Goal: Information Seeking & Learning: Learn about a topic

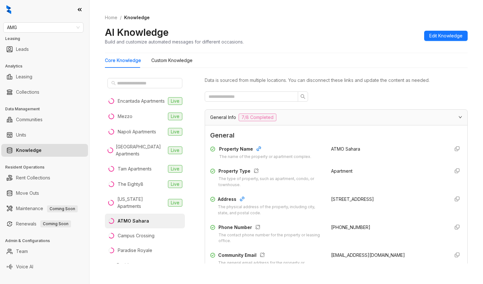
click at [398, 45] on div "Home / Knowledge AI Knowledge Build and customize automated messages for differ…" at bounding box center [286, 29] width 362 height 47
drag, startPoint x: 23, startPoint y: 26, endPoint x: -21, endPoint y: 27, distance: 44.8
click at [0, 27] on html "AMG Leasing Leads Analytics Leasing Collections Data Management Communities Uni…" at bounding box center [241, 142] width 483 height 284
click at [34, 27] on span "AMG" at bounding box center [43, 28] width 73 height 10
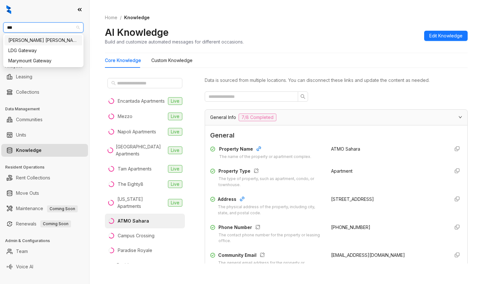
type input "****"
click at [31, 39] on div "[PERSON_NAME] [PERSON_NAME]" at bounding box center [43, 40] width 70 height 7
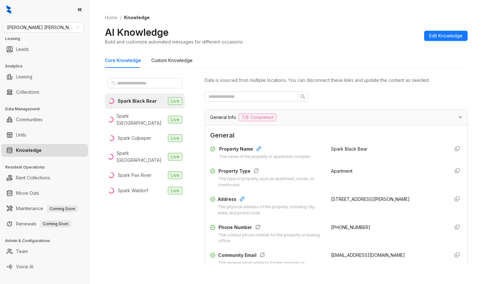
click at [385, 47] on div "Home / Knowledge AI Knowledge Build and customize automated messages for differ…" at bounding box center [286, 29] width 362 height 47
click at [138, 113] on div "Spark Charlottesville" at bounding box center [140, 119] width 49 height 14
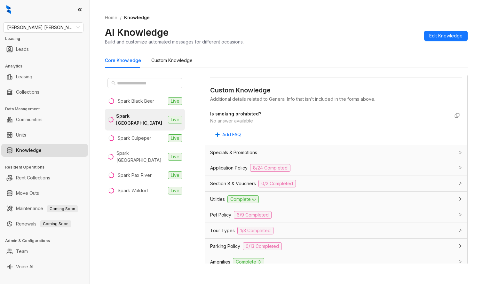
scroll to position [355, 0]
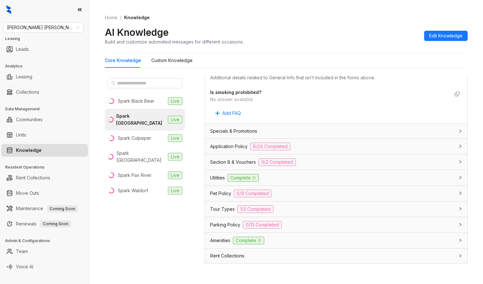
click at [222, 146] on span "Application Policy" at bounding box center [228, 146] width 37 height 7
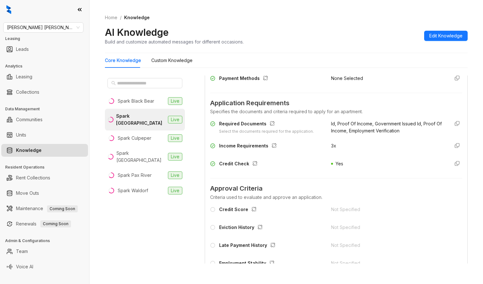
scroll to position [461, 0]
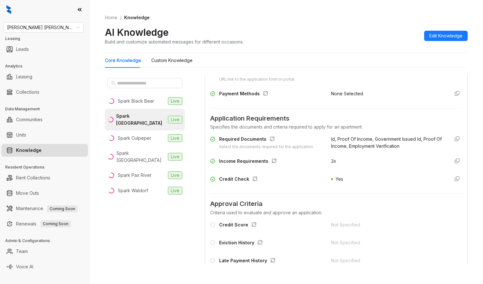
click at [391, 90] on div "None Selected" at bounding box center [387, 95] width 113 height 10
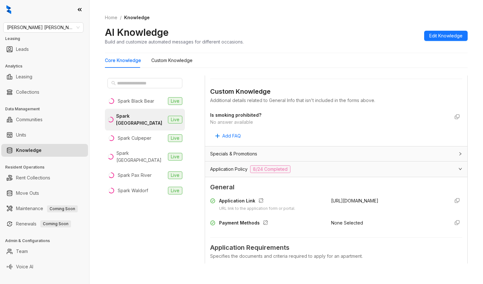
scroll to position [320, 0]
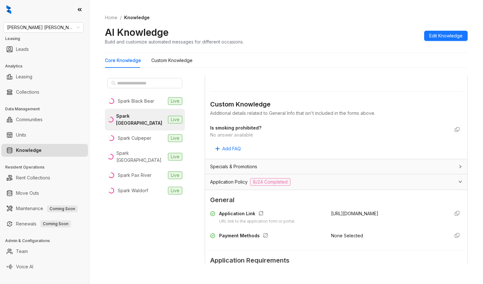
drag, startPoint x: 424, startPoint y: 214, endPoint x: 325, endPoint y: 214, distance: 99.7
click at [325, 214] on div "Application Link URL link to the application form or portal. https://sparkcharl…" at bounding box center [336, 217] width 252 height 14
copy span "https://sparkcharlottesville.securecafe.com/"
click at [375, 75] on div "Spark Black Bear Live Spark Charlottesville Live Spark Culpeper Live Spark Oxon…" at bounding box center [286, 171] width 362 height 196
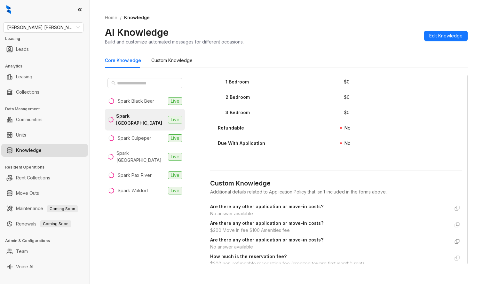
scroll to position [1242, 0]
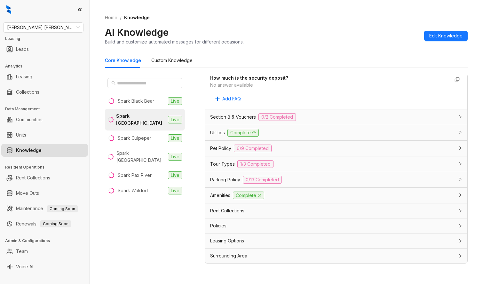
click at [216, 132] on span "Utilities" at bounding box center [217, 132] width 15 height 7
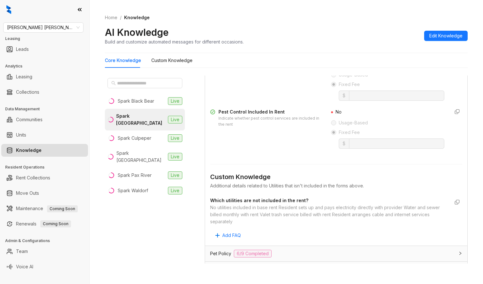
scroll to position [1455, 0]
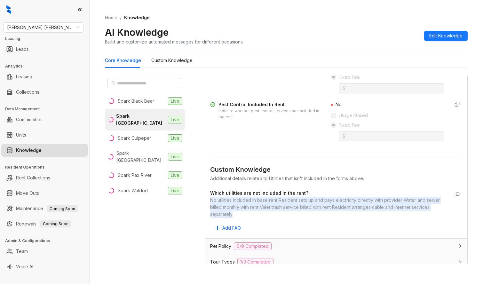
drag, startPoint x: 210, startPoint y: 200, endPoint x: 282, endPoint y: 213, distance: 73.4
click at [282, 213] on div "No utilities included in base rent Resident sets up and pays electricity direct…" at bounding box center [329, 207] width 239 height 21
copy div "No utilities included in base rent Resident sets up and pays electricity direct…"
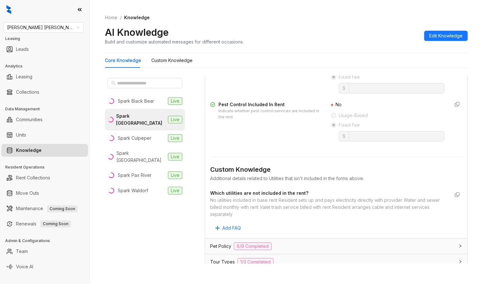
click at [242, 277] on div "Home / Knowledge AI Knowledge Build and customize automated messages for differ…" at bounding box center [285, 142] width 393 height 284
